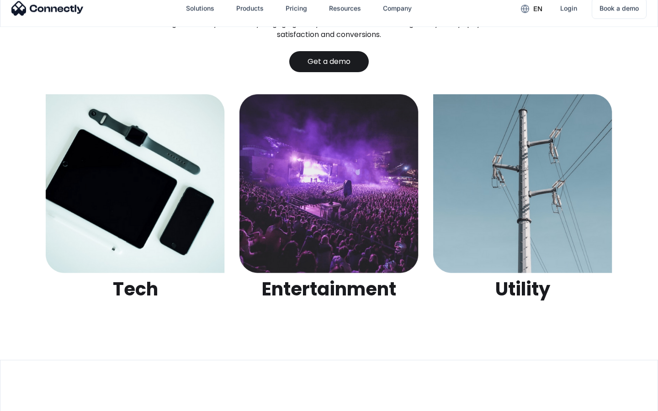
scroll to position [2881, 0]
